Goal: Transaction & Acquisition: Purchase product/service

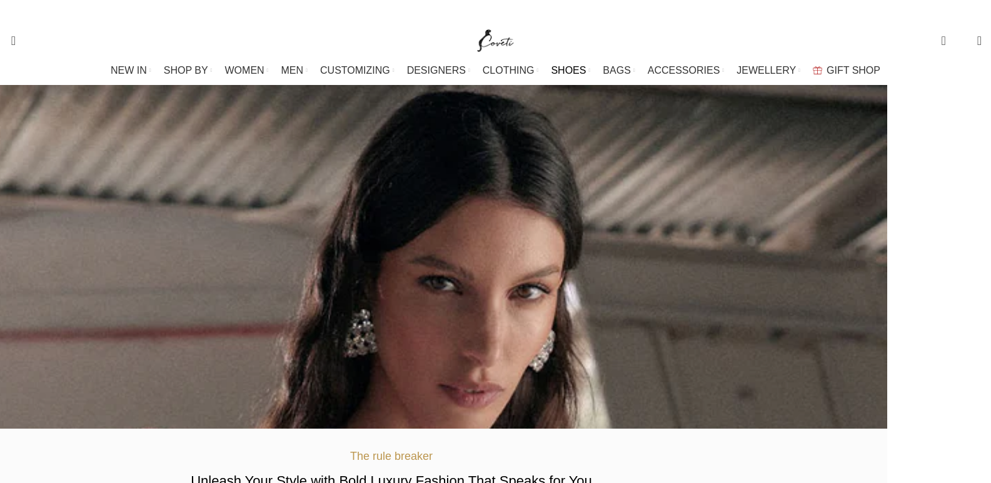
click at [583, 69] on link "SHOES" at bounding box center [570, 70] width 39 height 25
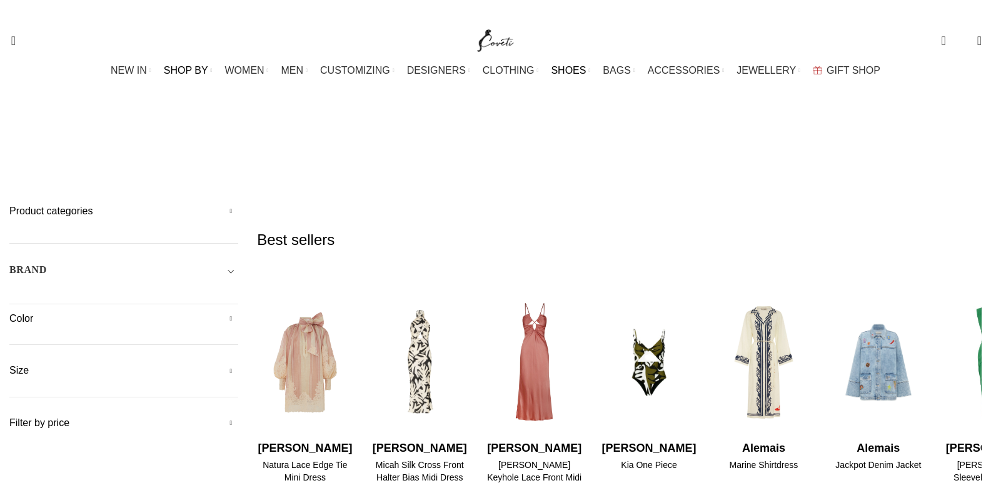
click at [213, 75] on link "SHOP BY" at bounding box center [188, 70] width 49 height 25
click at [213, 73] on link "SHOP BY" at bounding box center [188, 70] width 49 height 25
